Goal: Communication & Community: Answer question/provide support

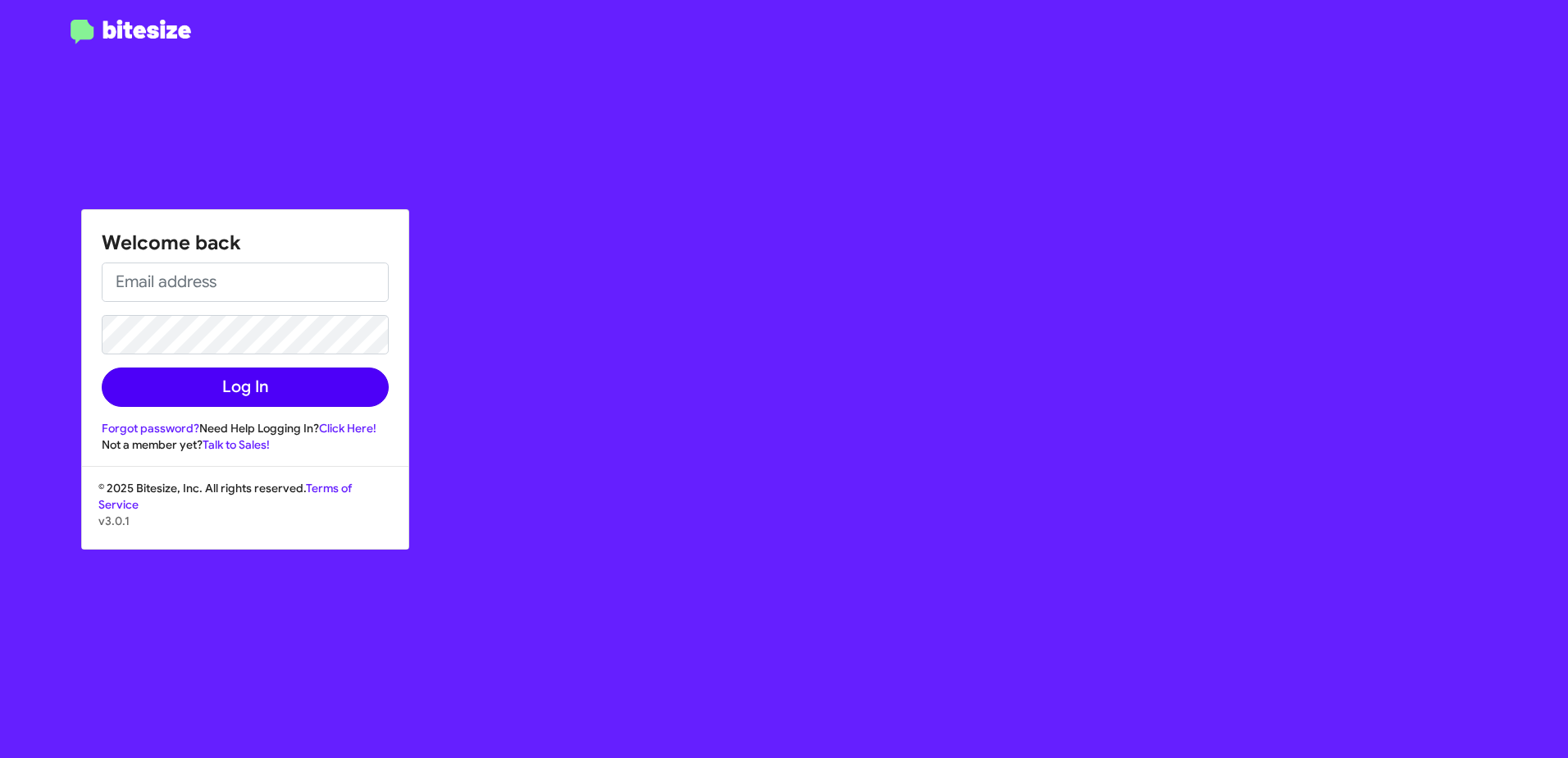
type input "[EMAIL_ADDRESS][DOMAIN_NAME]"
click at [201, 384] on button "Log In" at bounding box center [245, 387] width 287 height 39
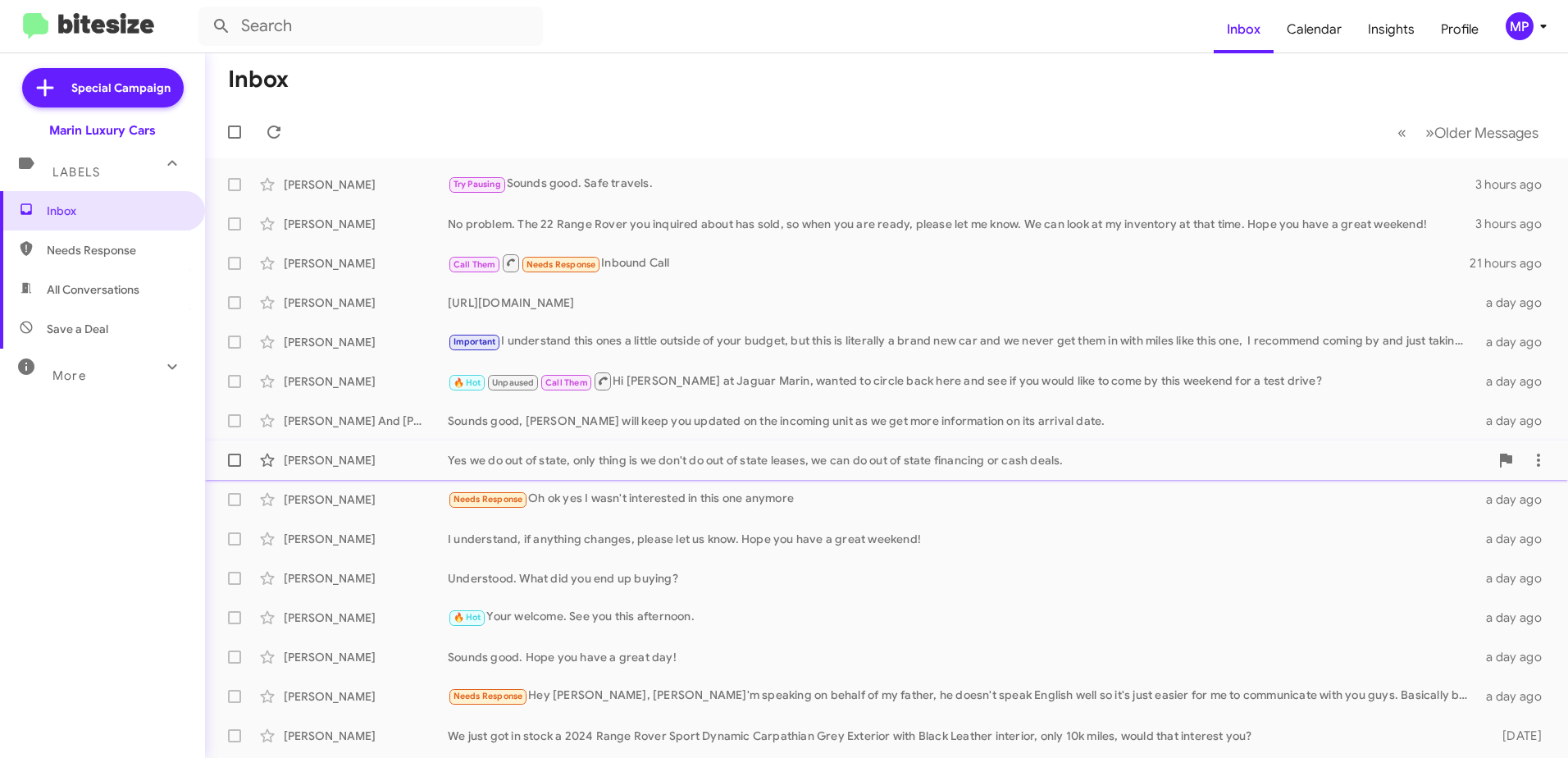
scroll to position [82, 0]
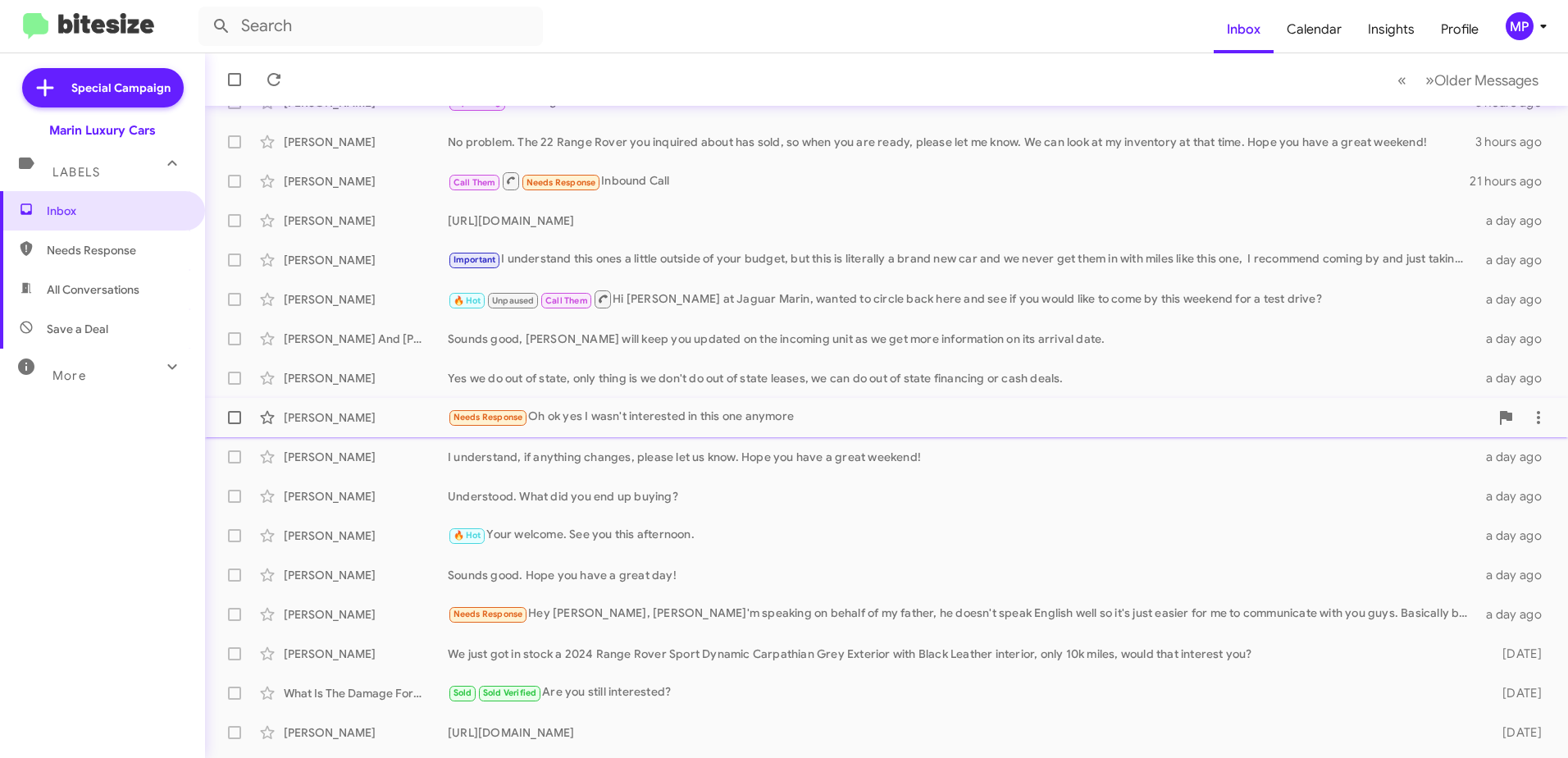
click at [588, 424] on div "Needs Response Oh ok yes I wasn't interested in this one anymore" at bounding box center [968, 417] width 1041 height 19
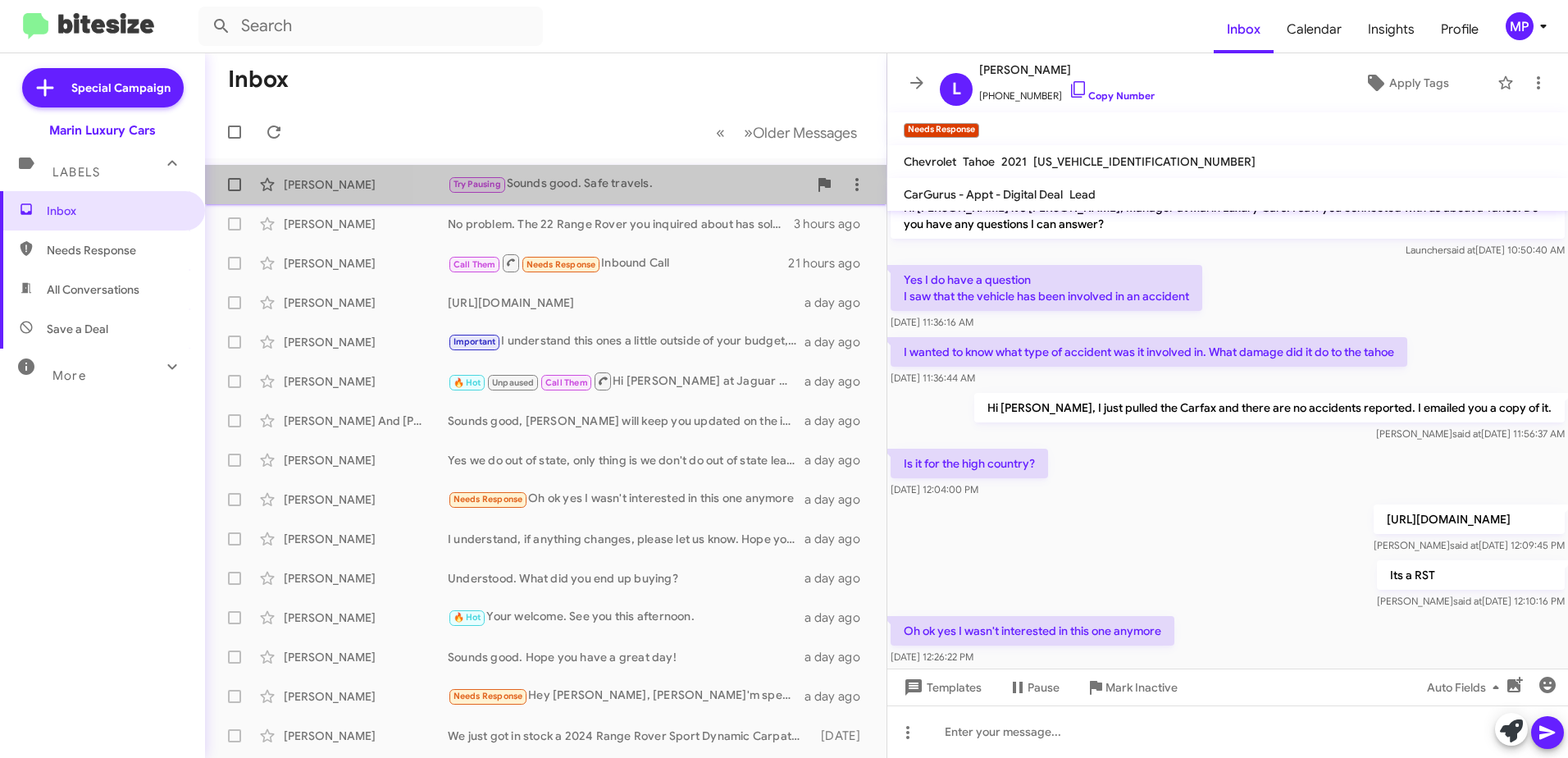
click at [563, 186] on div "Try Pausing Sounds good. Safe travels." at bounding box center [628, 184] width 360 height 19
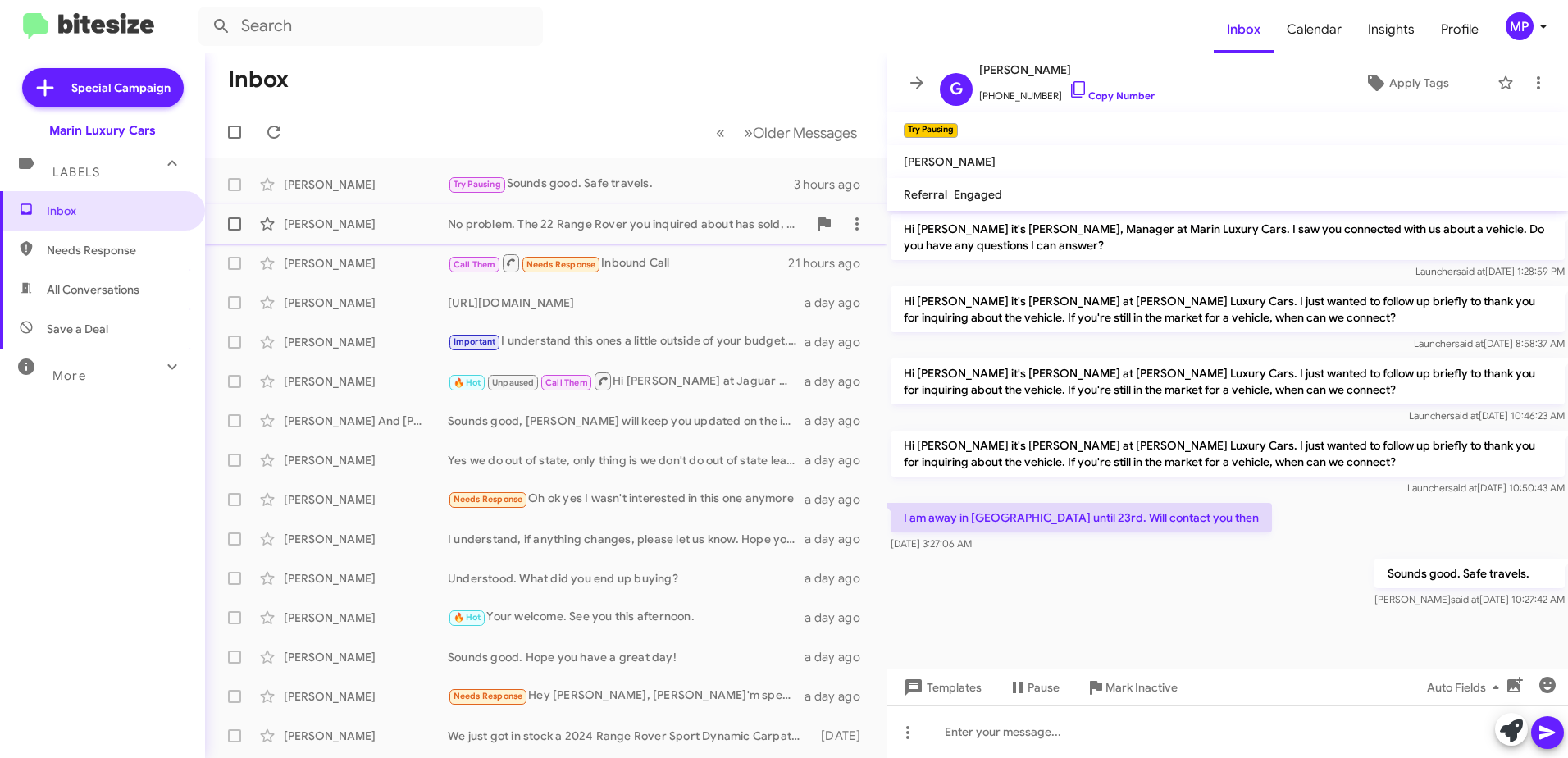
click at [577, 237] on div "[PERSON_NAME] No problem. The 22 Range Rover you inquired about has sold, so wh…" at bounding box center [545, 224] width 655 height 33
